Goal: Find contact information: Find contact information

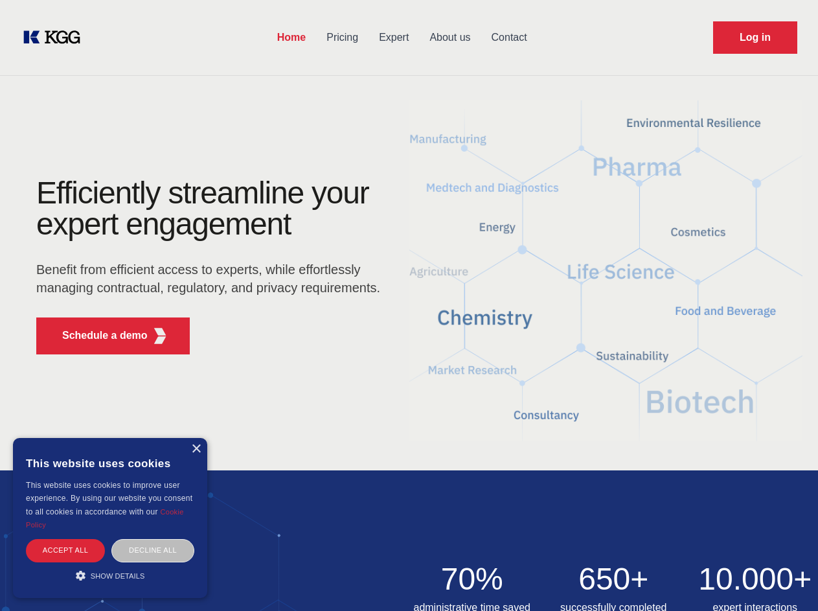
click at [409, 305] on div "Efficiently streamline your expert engagement Benefit from efficient access to …" at bounding box center [213, 270] width 394 height 187
click at [97, 335] on p "Schedule a demo" at bounding box center [104, 336] width 85 height 16
click at [196, 449] on div "× This website uses cookies This website uses cookies to improve user experienc…" at bounding box center [110, 518] width 194 height 160
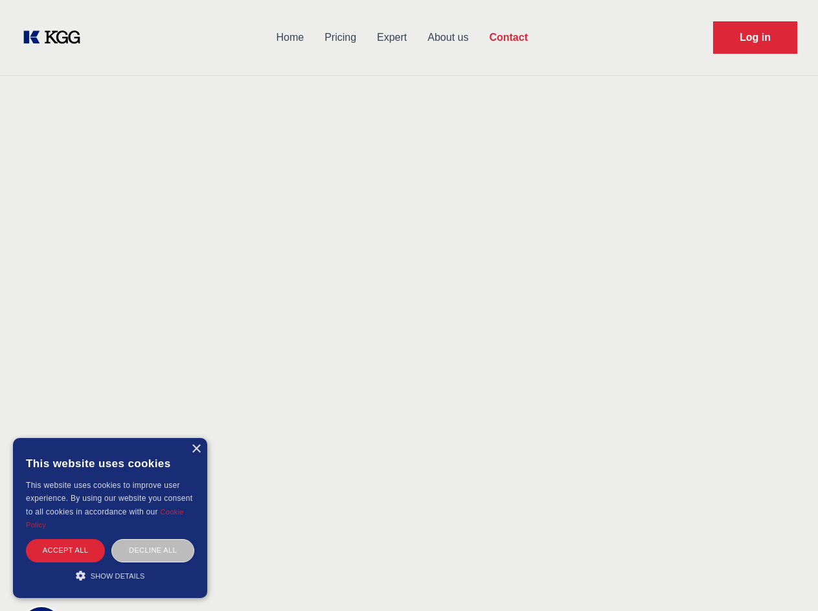
click at [65, 550] on div "Accept all" at bounding box center [65, 550] width 79 height 23
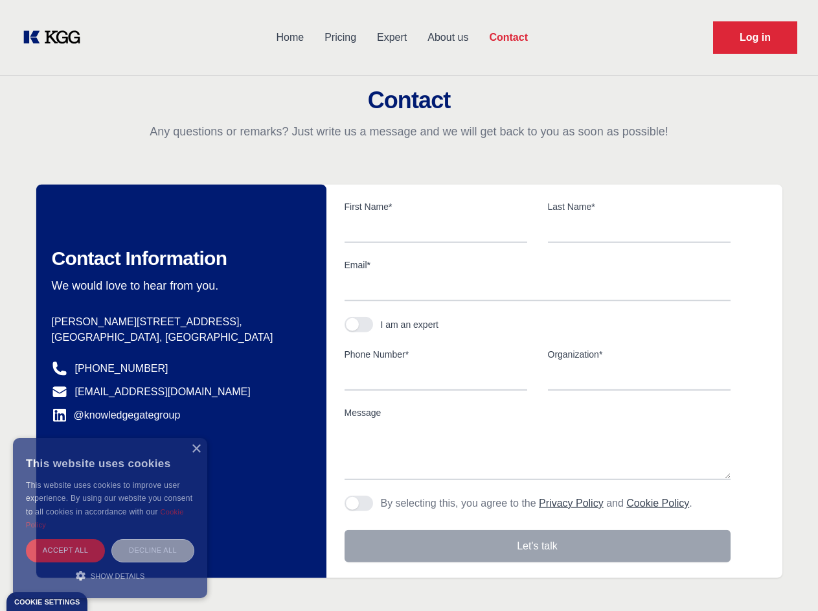
click at [153, 550] on div "Decline all" at bounding box center [152, 550] width 83 height 23
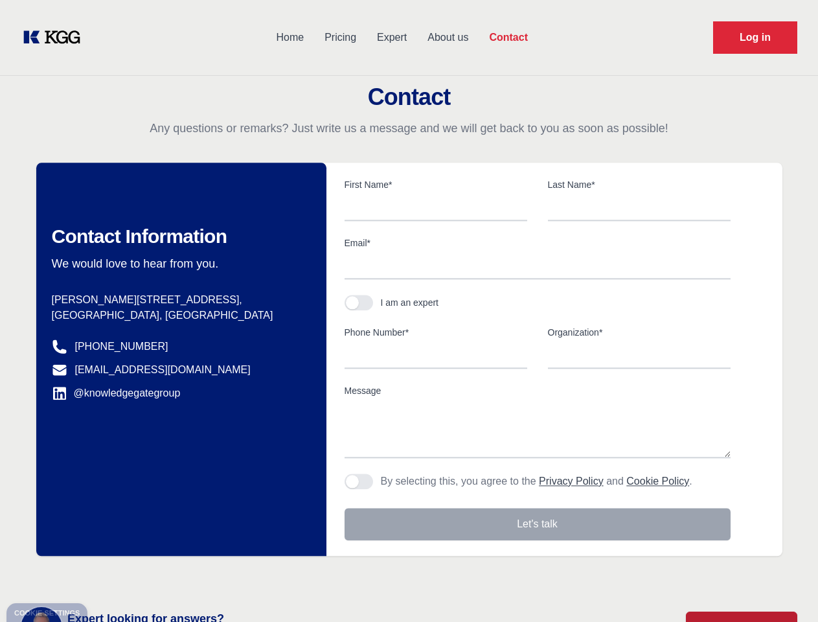
click at [110, 575] on main "Contact Any questions or remarks? Just write us a message and we will get back …" at bounding box center [409, 337] width 818 height 674
